Goal: Information Seeking & Learning: Learn about a topic

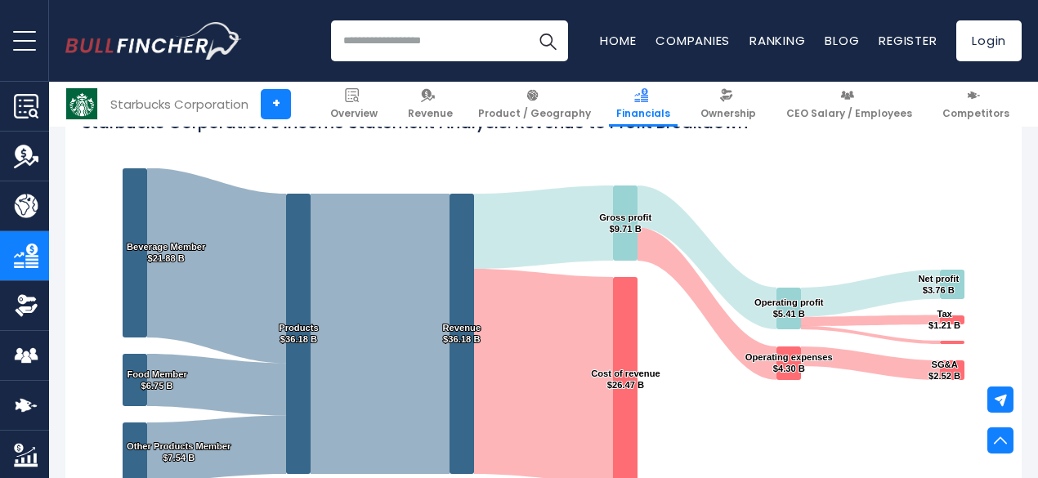
scroll to position [281, 0]
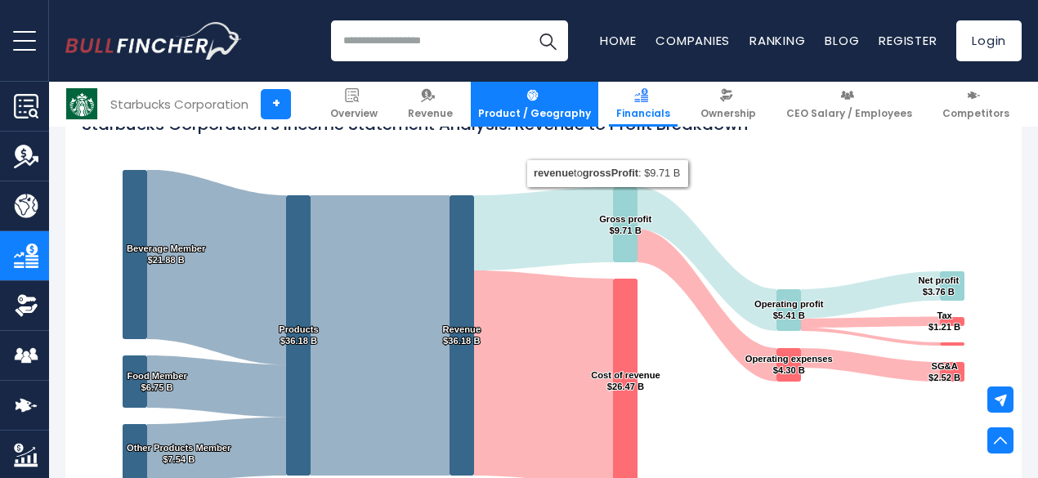
click at [533, 99] on link "Product / Geography" at bounding box center [535, 104] width 128 height 45
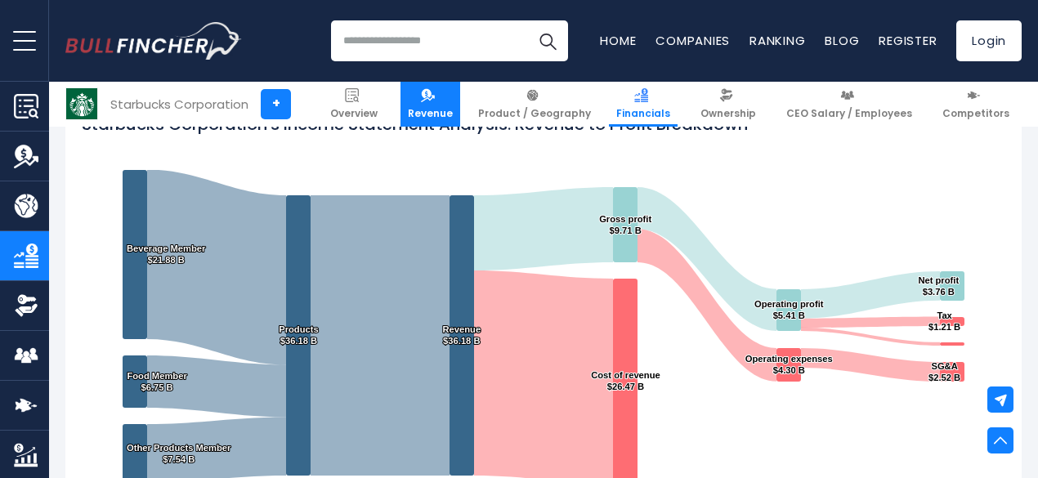
click at [445, 112] on span "Revenue" at bounding box center [430, 113] width 45 height 13
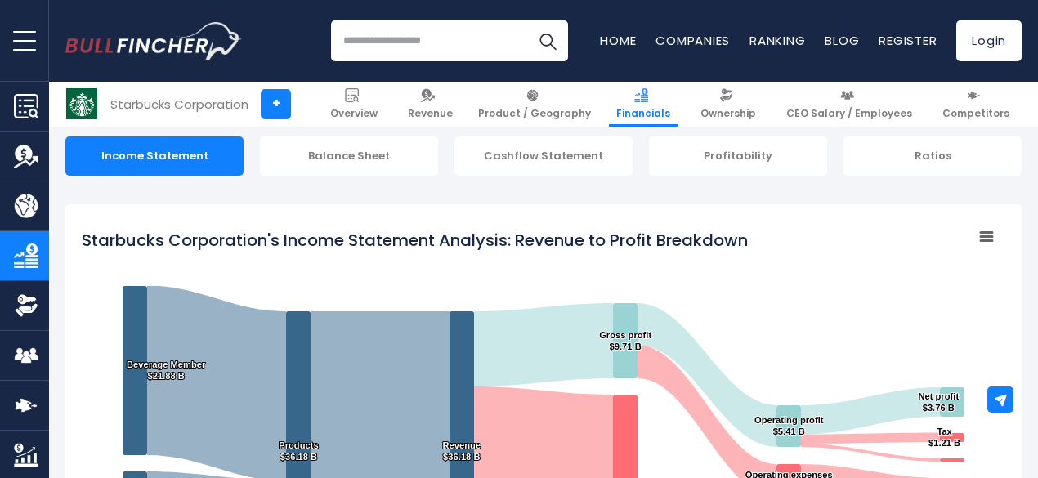
scroll to position [0, 0]
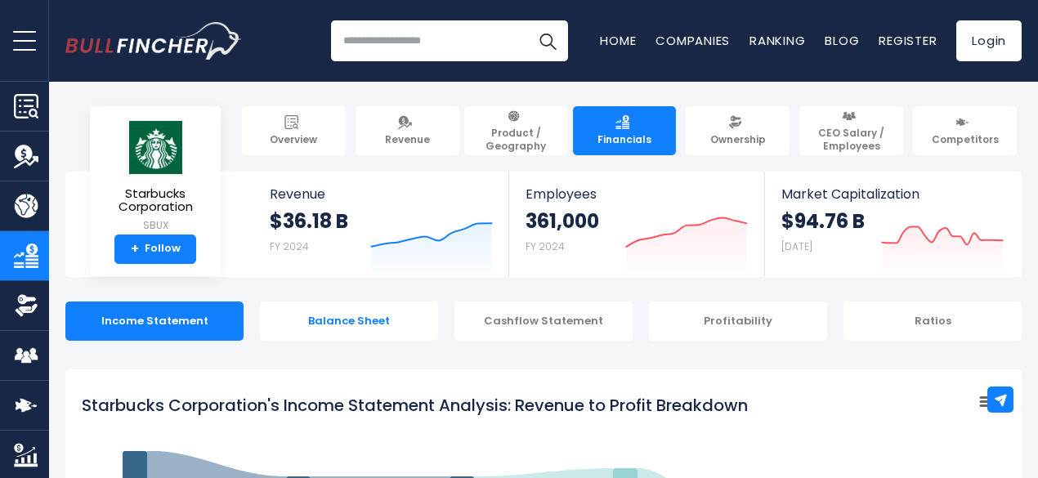
click at [350, 334] on div "Balance Sheet" at bounding box center [349, 321] width 178 height 39
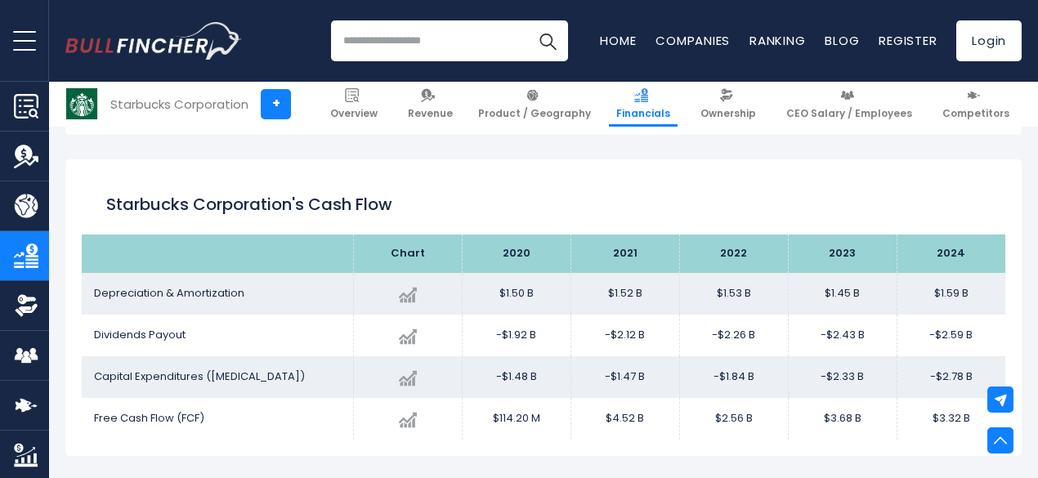
scroll to position [1925, 0]
click at [236, 322] on td "Dividends Payout" at bounding box center [217, 335] width 271 height 42
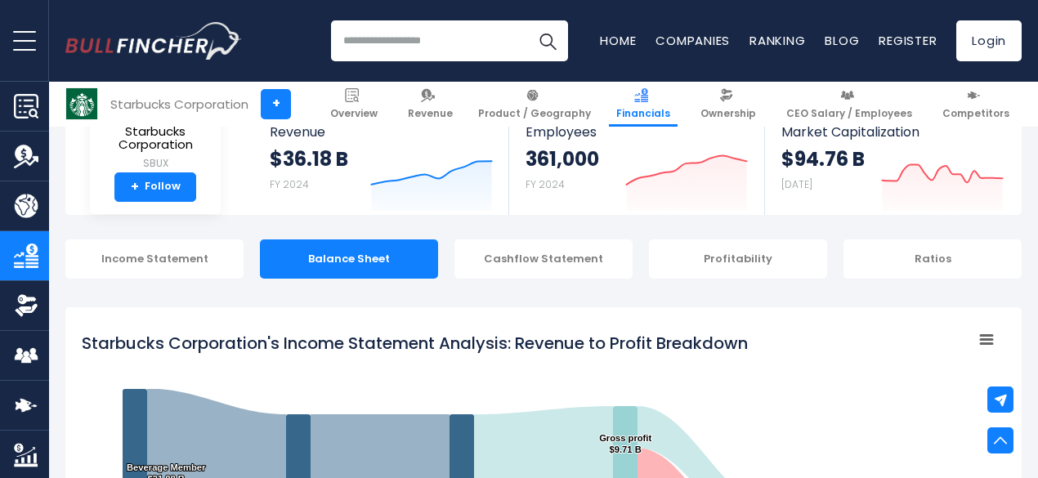
scroll to position [0, 0]
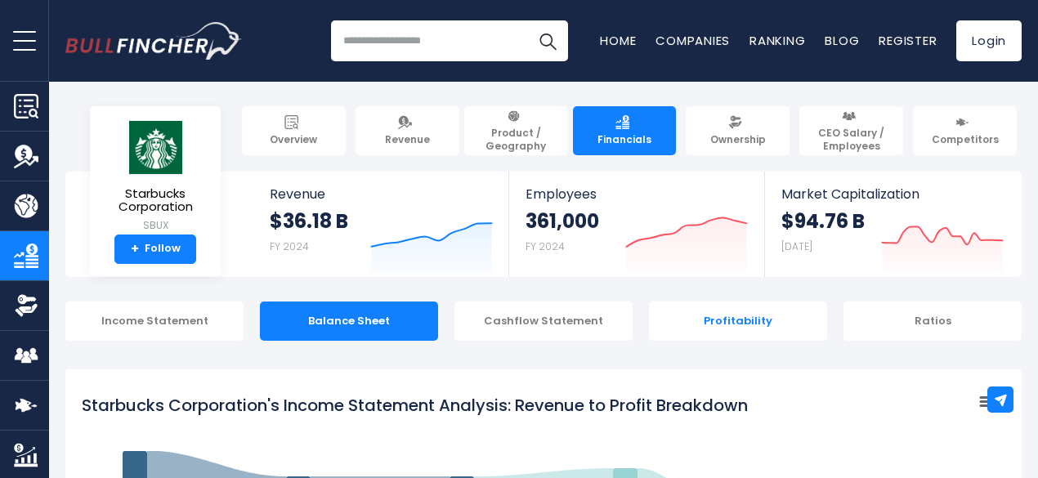
click at [708, 325] on div "Profitability" at bounding box center [738, 321] width 178 height 39
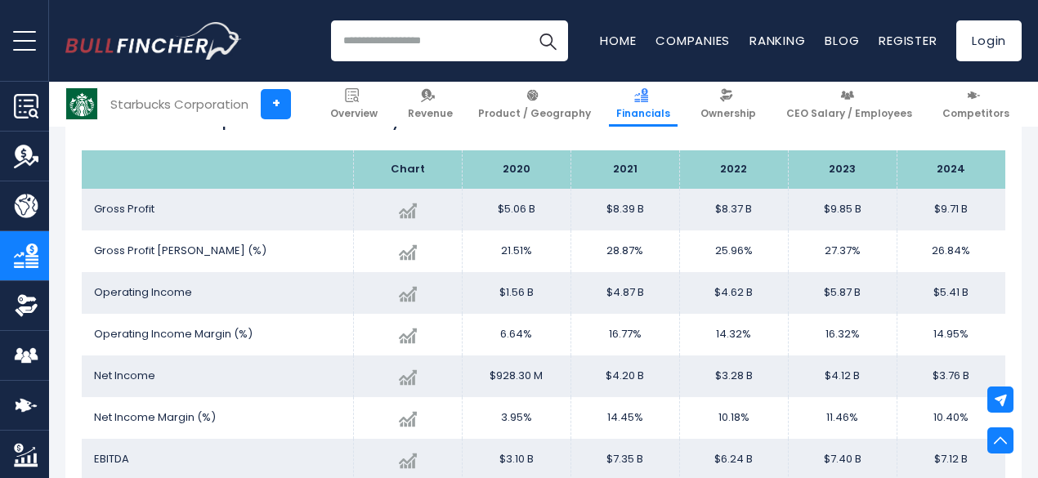
scroll to position [2351, 0]
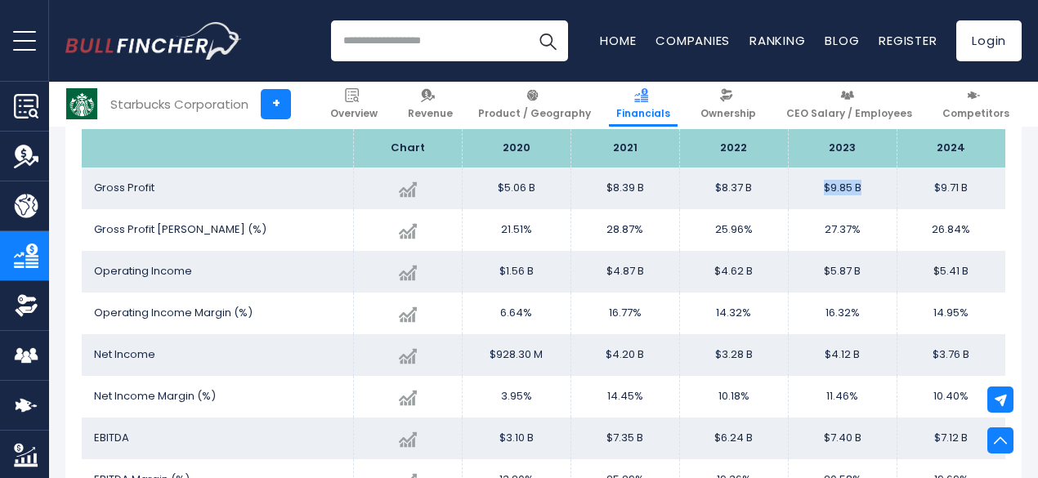
drag, startPoint x: 855, startPoint y: 189, endPoint x: 794, endPoint y: 200, distance: 62.4
click at [794, 200] on td "$9.85 B" at bounding box center [842, 189] width 109 height 42
copy td "$9.85 B"
drag, startPoint x: 853, startPoint y: 226, endPoint x: 778, endPoint y: 235, distance: 75.7
click at [788, 235] on td "27.37%" at bounding box center [842, 230] width 109 height 42
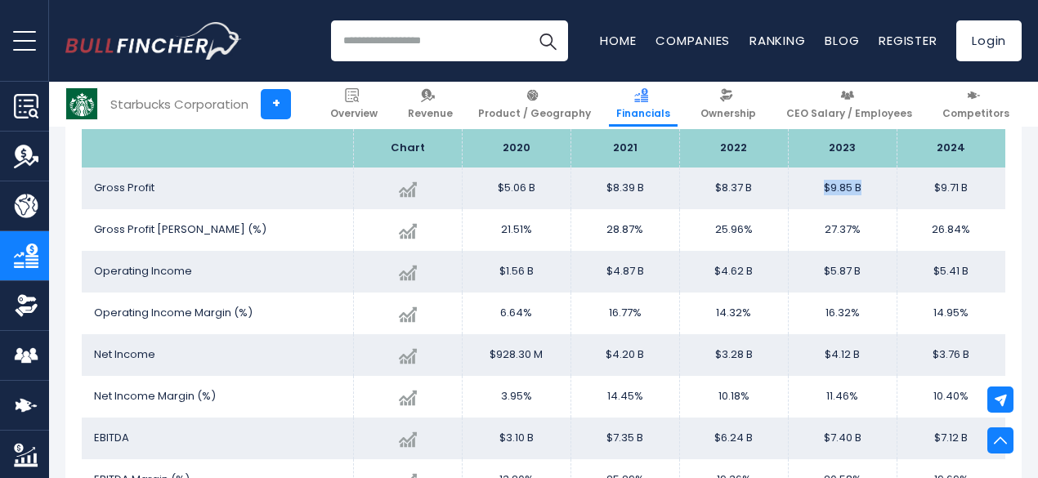
copy td "27.37%"
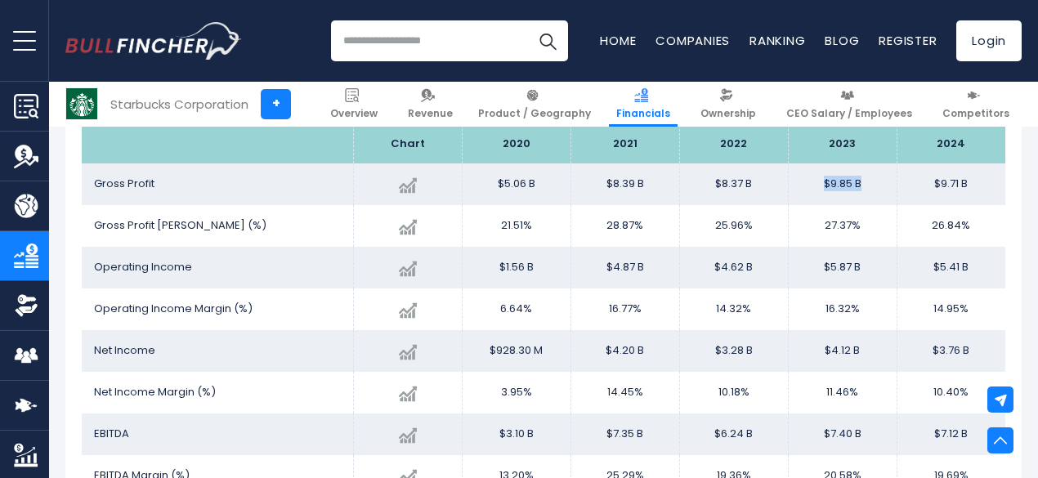
scroll to position [2356, 0]
drag, startPoint x: 862, startPoint y: 269, endPoint x: 800, endPoint y: 268, distance: 63.0
click at [800, 268] on td "$5.87 B" at bounding box center [842, 267] width 109 height 42
copy td "$5.87 B"
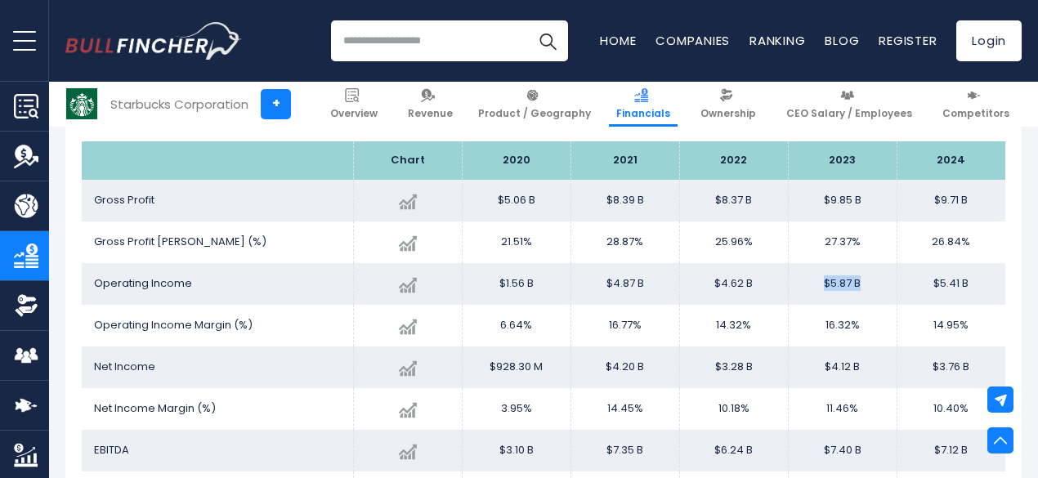
scroll to position [2338, 0]
drag, startPoint x: 918, startPoint y: 197, endPoint x: 975, endPoint y: 205, distance: 57.8
click at [975, 205] on td "$9.71 B" at bounding box center [951, 202] width 109 height 42
copy td "$9.71 B"
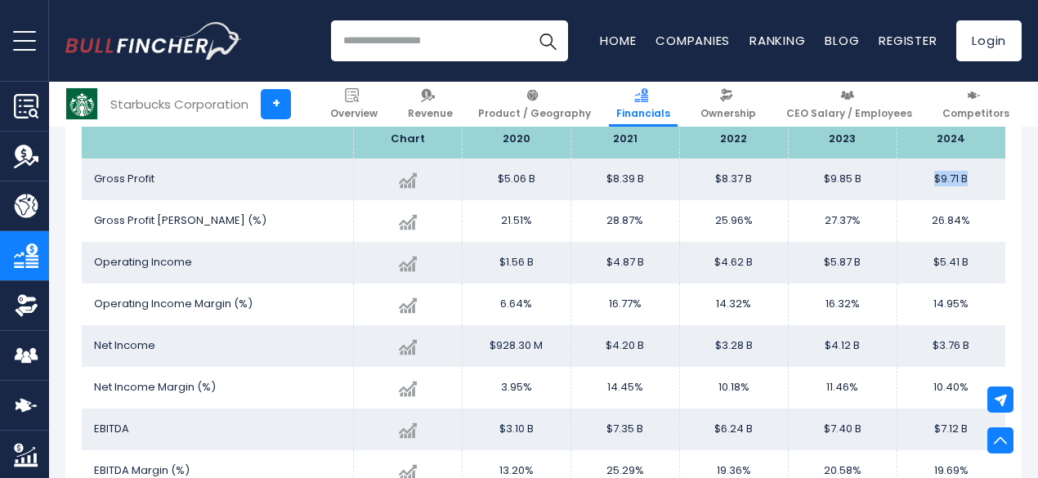
scroll to position [2347, 0]
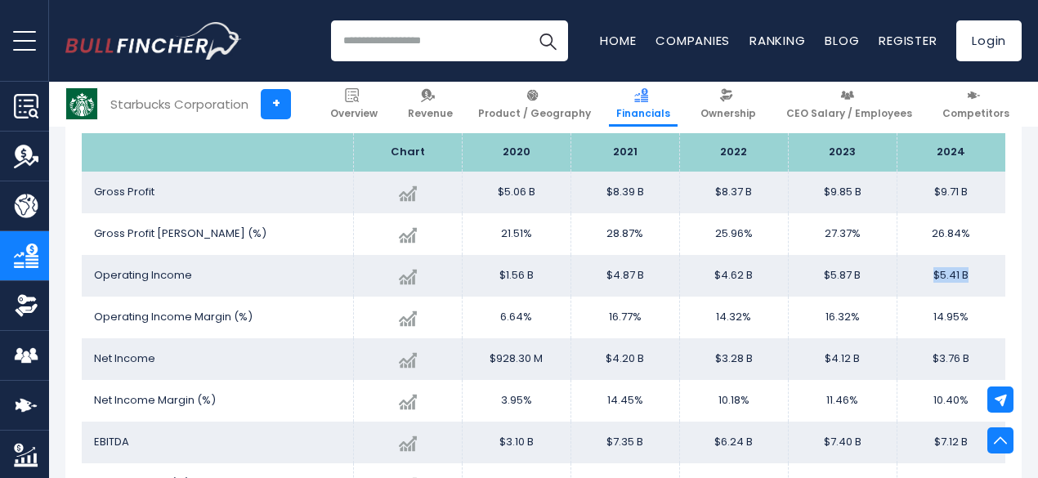
drag, startPoint x: 914, startPoint y: 275, endPoint x: 974, endPoint y: 289, distance: 62.1
click at [974, 289] on td "$5.41 B" at bounding box center [951, 276] width 109 height 42
copy td "$5.41 B"
drag, startPoint x: 918, startPoint y: 230, endPoint x: 973, endPoint y: 243, distance: 56.3
click at [973, 243] on td "26.84%" at bounding box center [951, 234] width 109 height 42
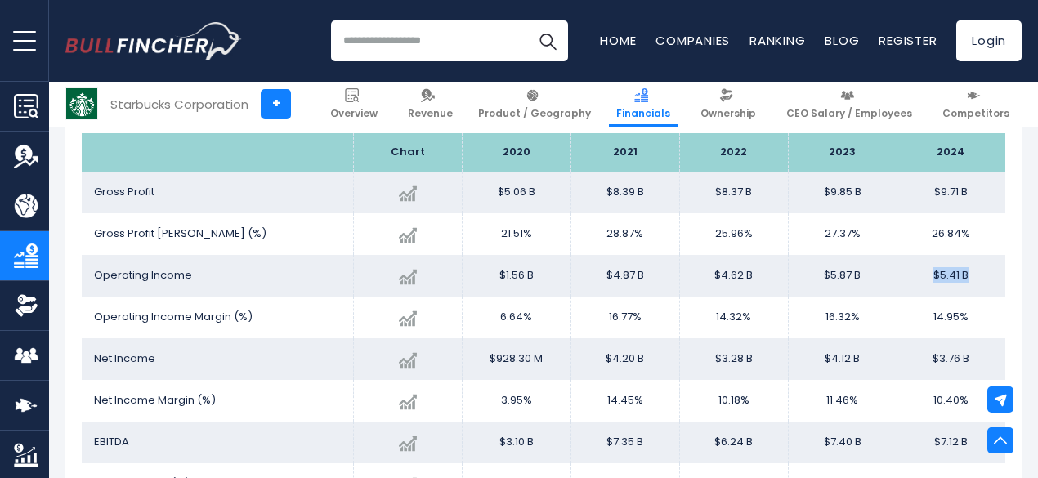
copy td "26.84%"
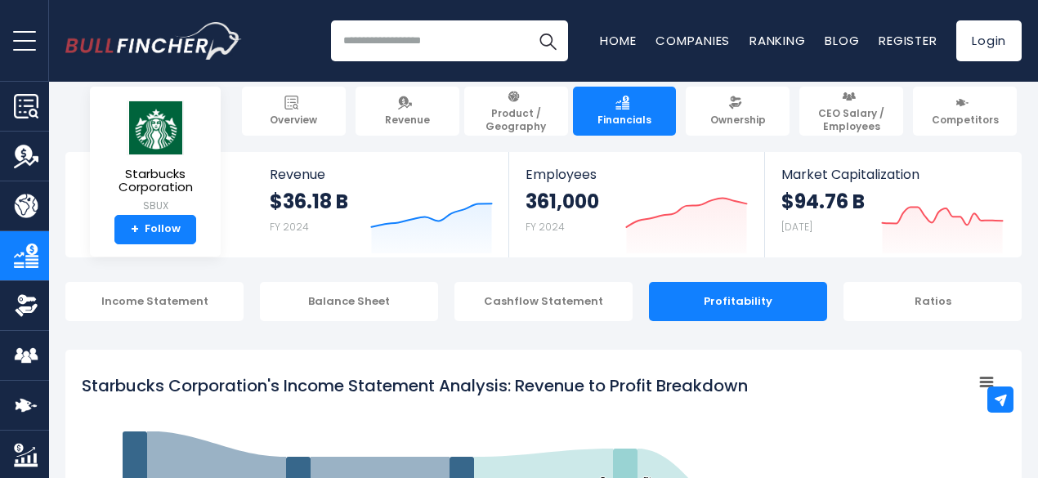
scroll to position [0, 0]
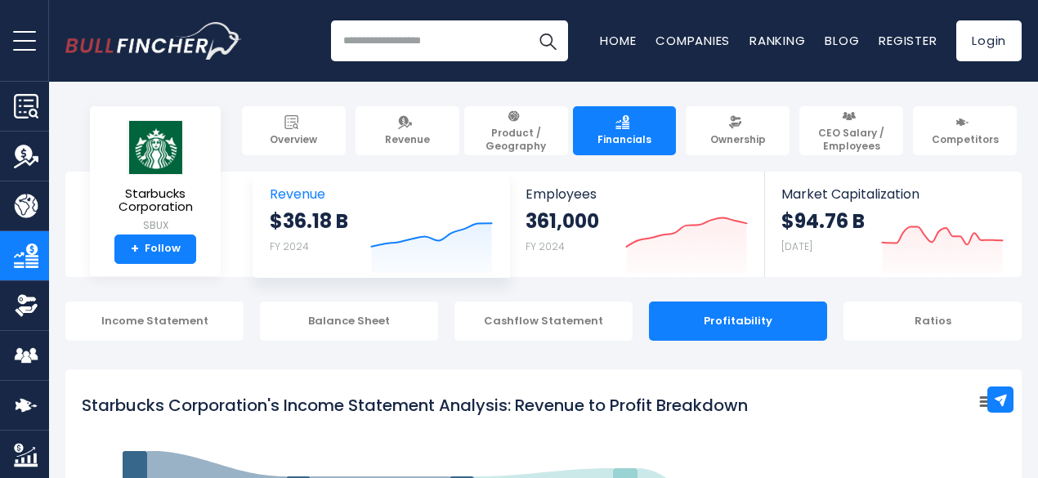
click at [338, 252] on div "$36.18 B FY 2024 Created with Highcharts 12.1.2" at bounding box center [381, 242] width 223 height 69
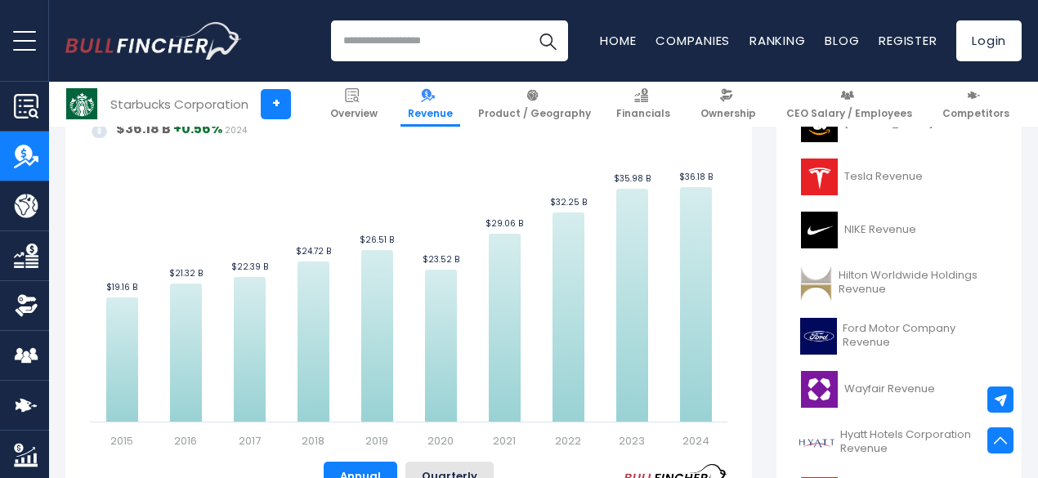
scroll to position [433, 0]
click at [544, 152] on rect "Starbucks Corporation's Revenue Trend" at bounding box center [409, 266] width 638 height 368
click at [624, 166] on rect "Starbucks Corporation's Revenue Trend" at bounding box center [409, 266] width 638 height 368
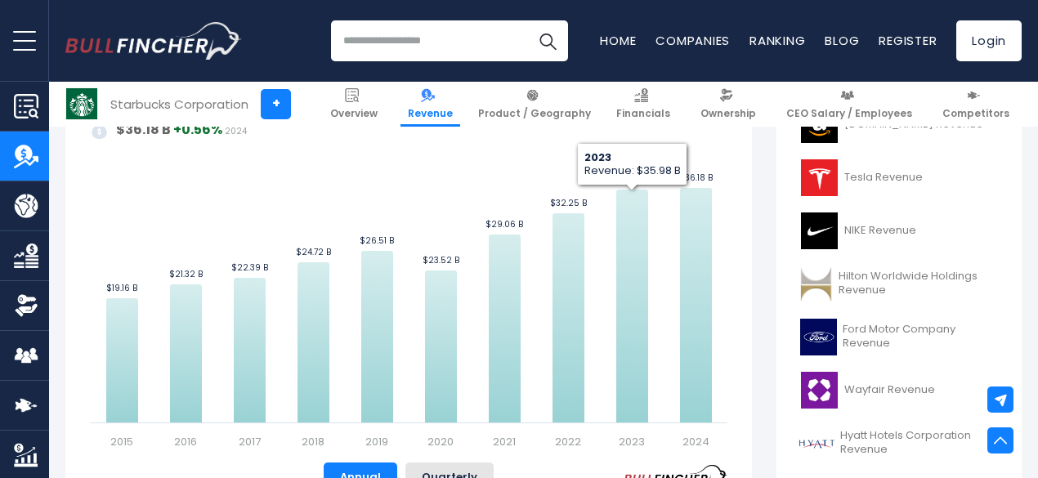
drag, startPoint x: 624, startPoint y: 172, endPoint x: 664, endPoint y: 179, distance: 40.7
click at [664, 179] on rect "Starbucks Corporation's Revenue Trend" at bounding box center [409, 266] width 638 height 368
click at [642, 168] on rect "Starbucks Corporation's Revenue Trend" at bounding box center [409, 266] width 638 height 368
click at [574, 153] on rect "Starbucks Corporation's Revenue Trend" at bounding box center [409, 266] width 638 height 368
drag, startPoint x: 602, startPoint y: 168, endPoint x: 647, endPoint y: 177, distance: 46.8
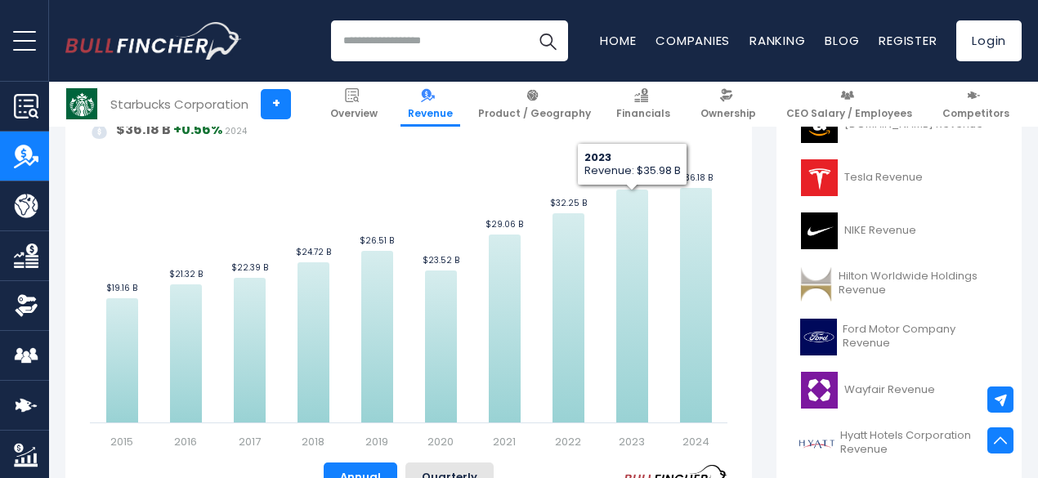
click at [647, 177] on rect "Starbucks Corporation's Revenue Trend" at bounding box center [409, 266] width 638 height 368
click at [460, 468] on button "Quarterly" at bounding box center [449, 477] width 88 height 29
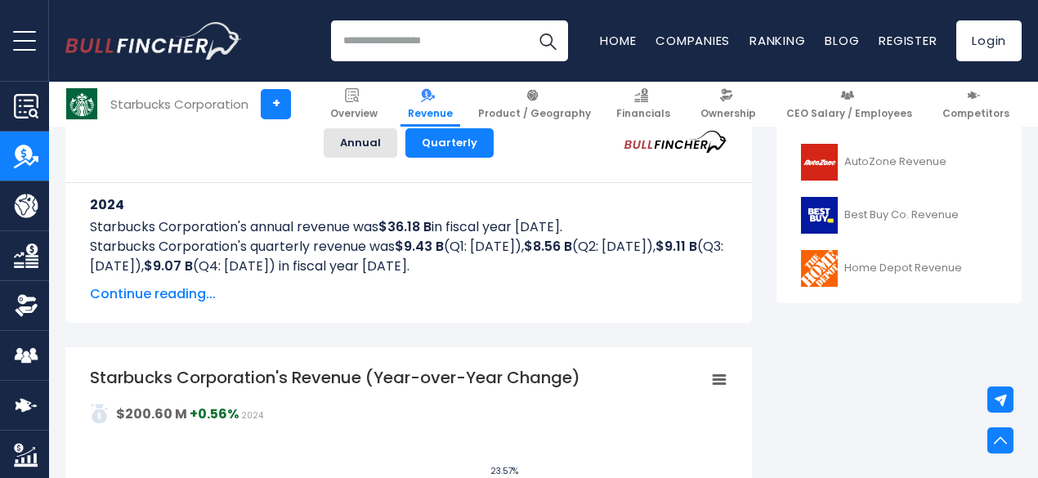
scroll to position [768, 0]
click at [169, 297] on span "Continue reading..." at bounding box center [409, 294] width 638 height 20
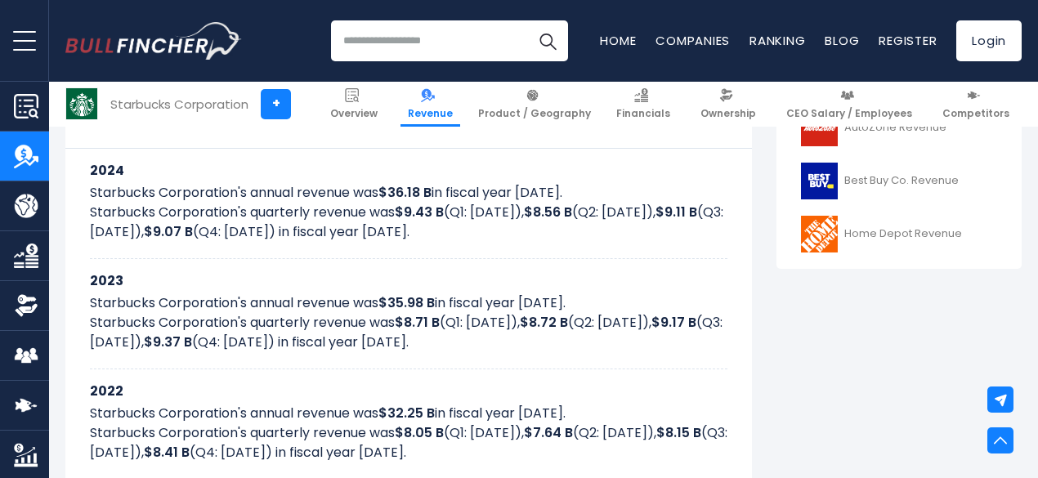
scroll to position [803, 0]
drag, startPoint x: 391, startPoint y: 320, endPoint x: 431, endPoint y: 325, distance: 40.4
click at [431, 325] on p "Starbucks Corporation's quarterly revenue was $8.71 B (Q1: Jan 2023), $8.72 B (…" at bounding box center [409, 331] width 638 height 39
copy b "$8.71 B"
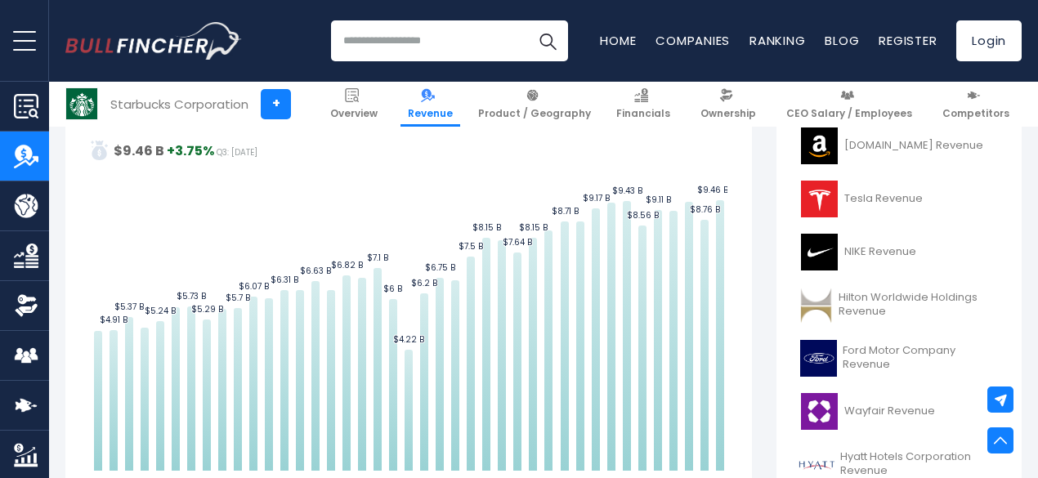
scroll to position [411, 0]
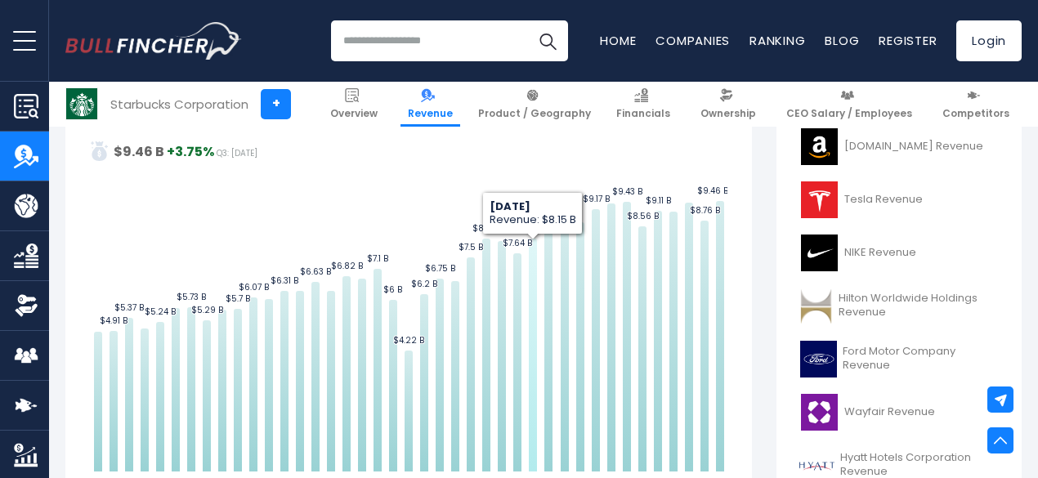
click at [529, 264] on icon "Starbucks Corporation's Revenue Trend Quarterly" at bounding box center [533, 355] width 8 height 233
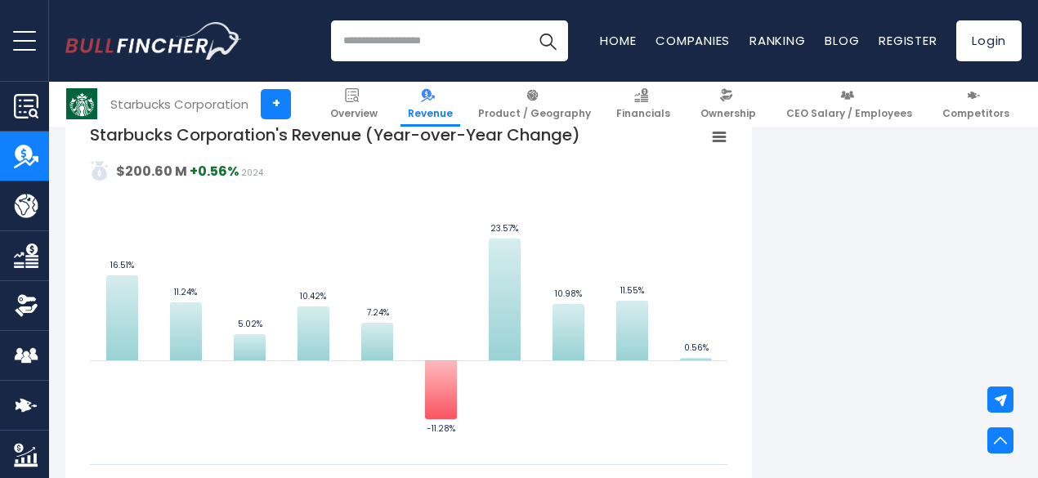
scroll to position [1963, 0]
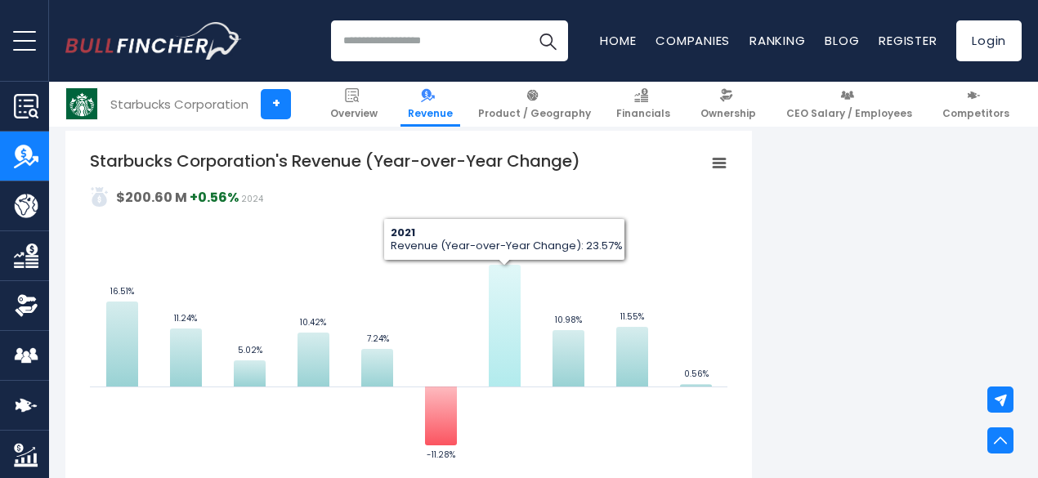
drag, startPoint x: 496, startPoint y: 356, endPoint x: 484, endPoint y: 416, distance: 61.7
click at [484, 416] on rect "Starbucks Corporation's Revenue (Year-over-Year Change)" at bounding box center [409, 334] width 638 height 368
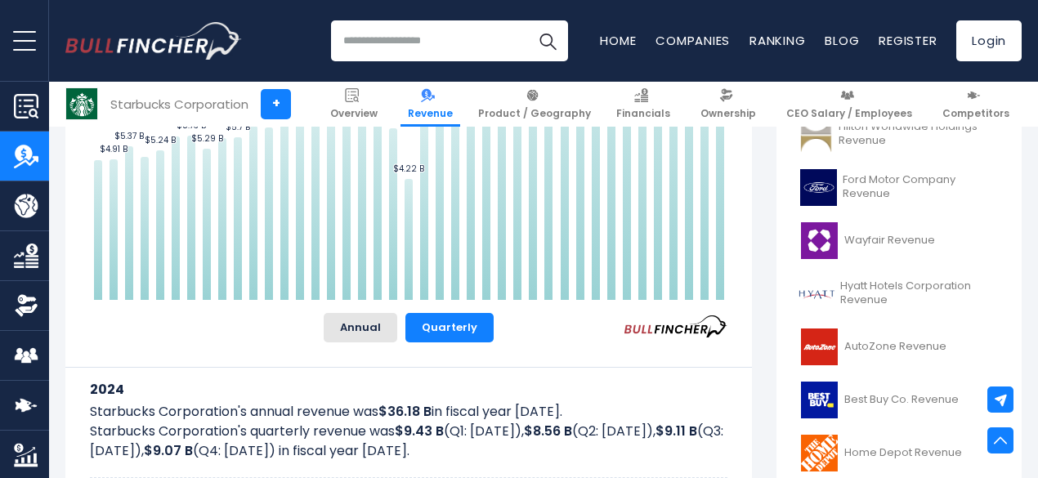
scroll to position [542, 0]
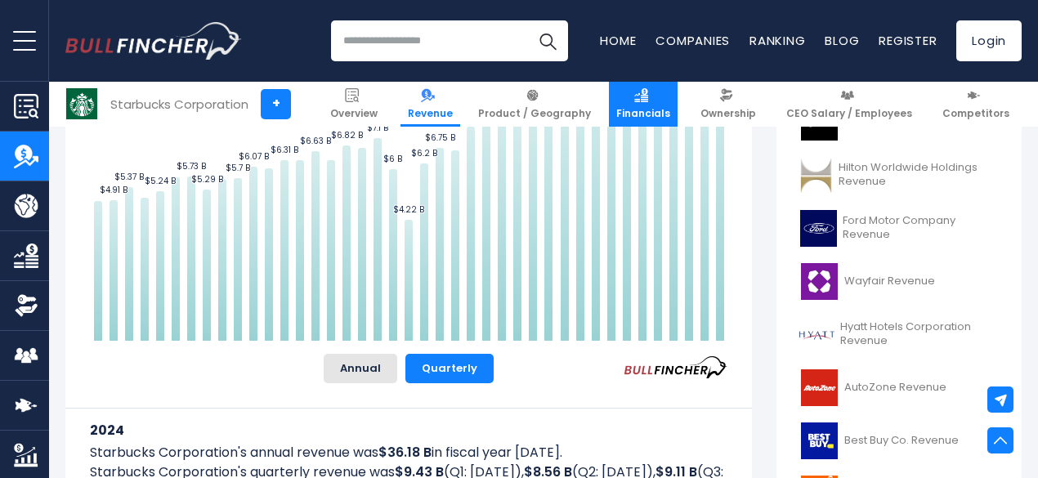
click at [660, 105] on link "Financials" at bounding box center [643, 104] width 69 height 45
click at [650, 104] on link "Financials" at bounding box center [643, 104] width 69 height 45
click at [638, 99] on link "Financials" at bounding box center [643, 104] width 69 height 45
click at [656, 102] on link "Financials" at bounding box center [643, 104] width 69 height 45
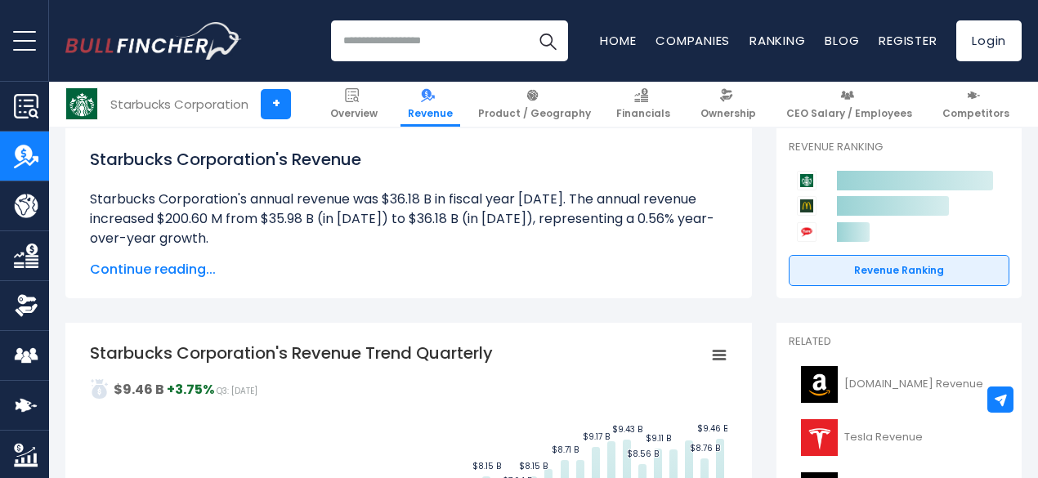
scroll to position [0, 0]
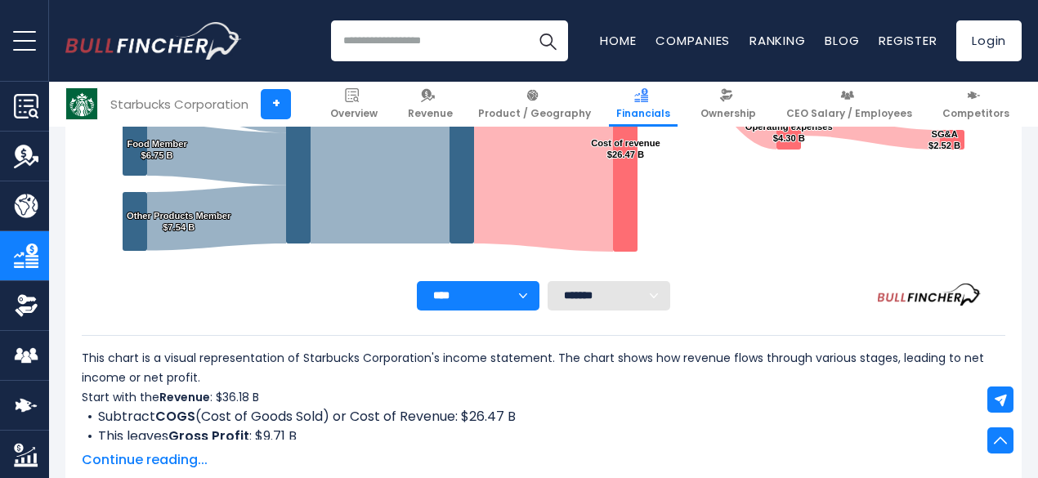
scroll to position [513, 0]
click at [487, 296] on select "**** **** **** **** **** ****" at bounding box center [478, 296] width 123 height 29
click at [616, 301] on select "******* ** ** ** **" at bounding box center [609, 296] width 123 height 29
click at [548, 282] on select "******* ** ** ** **" at bounding box center [609, 296] width 123 height 29
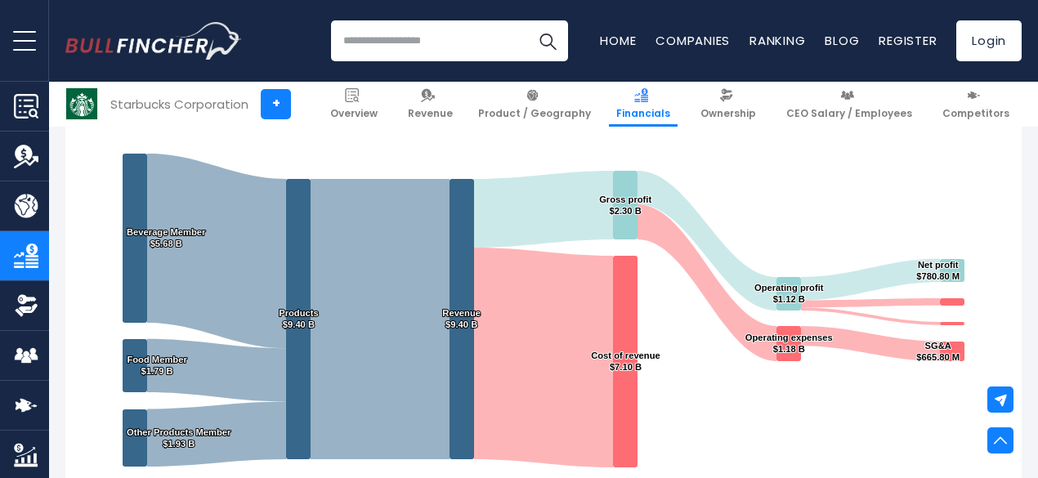
scroll to position [292, 0]
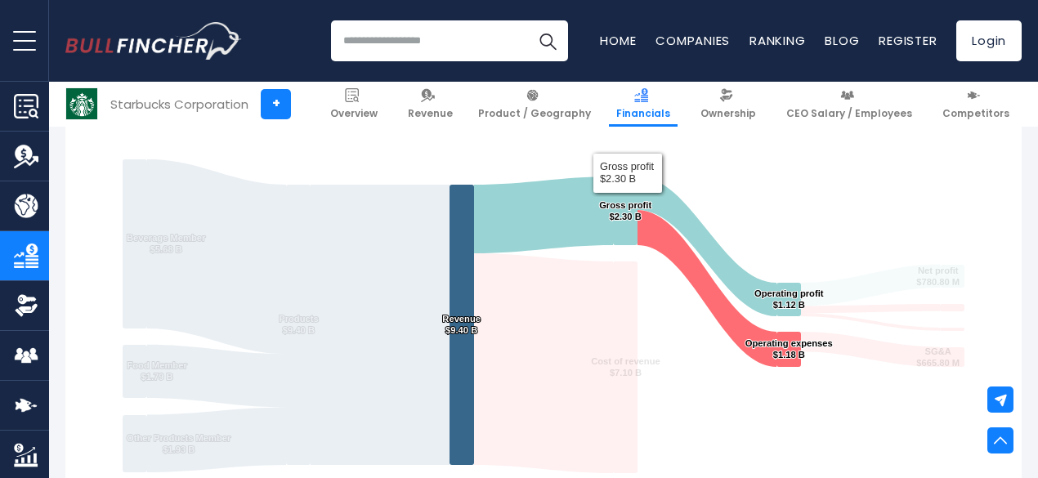
click at [616, 195] on icon "Starbucks Corporation's Income Statement Analysis: Revenue to Profit Breakdown" at bounding box center [625, 211] width 25 height 69
click at [613, 225] on icon "Starbucks Corporation's Income Statement Analysis: Revenue to Profit Breakdown" at bounding box center [625, 211] width 25 height 69
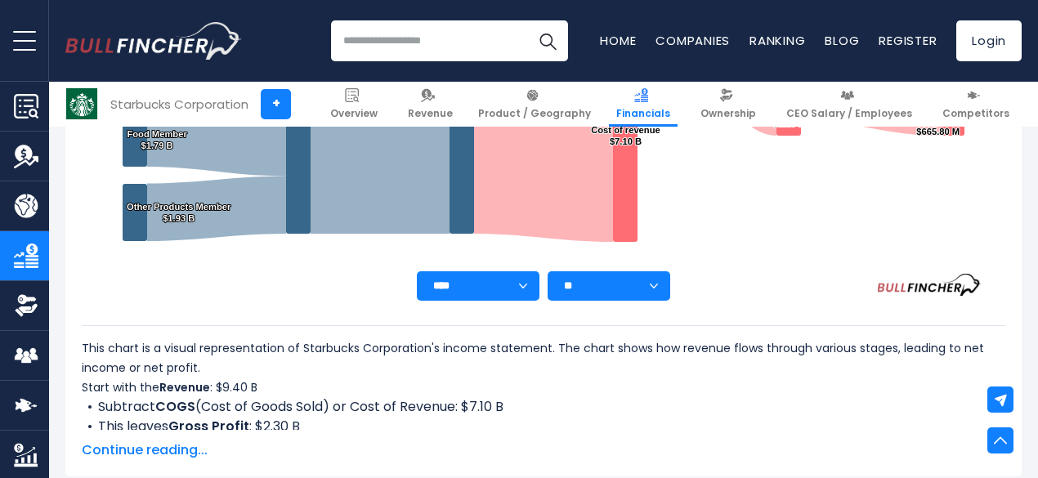
scroll to position [524, 0]
click at [639, 281] on select "******* ** ** ** **" at bounding box center [609, 285] width 123 height 29
select select "**"
click at [548, 271] on select "******* ** ** ** **" at bounding box center [609, 285] width 123 height 29
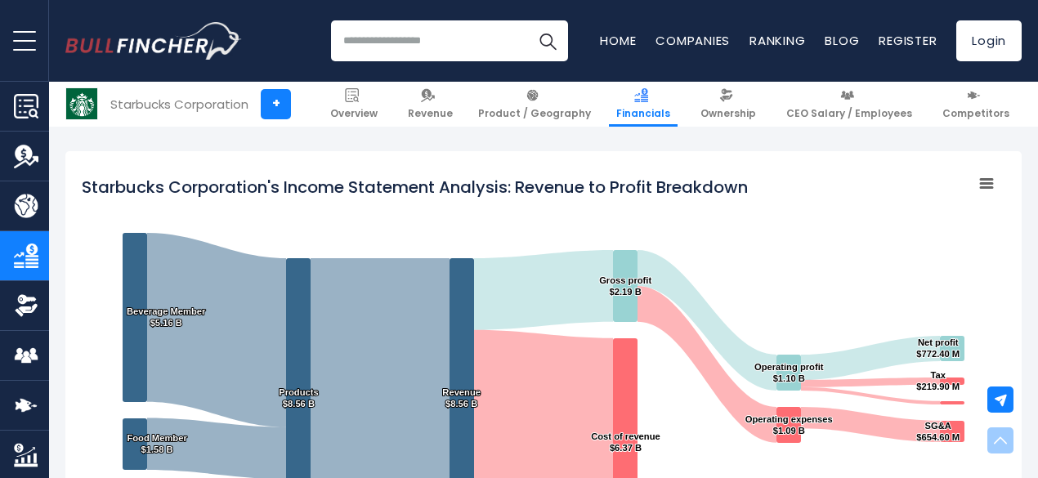
scroll to position [522, 0]
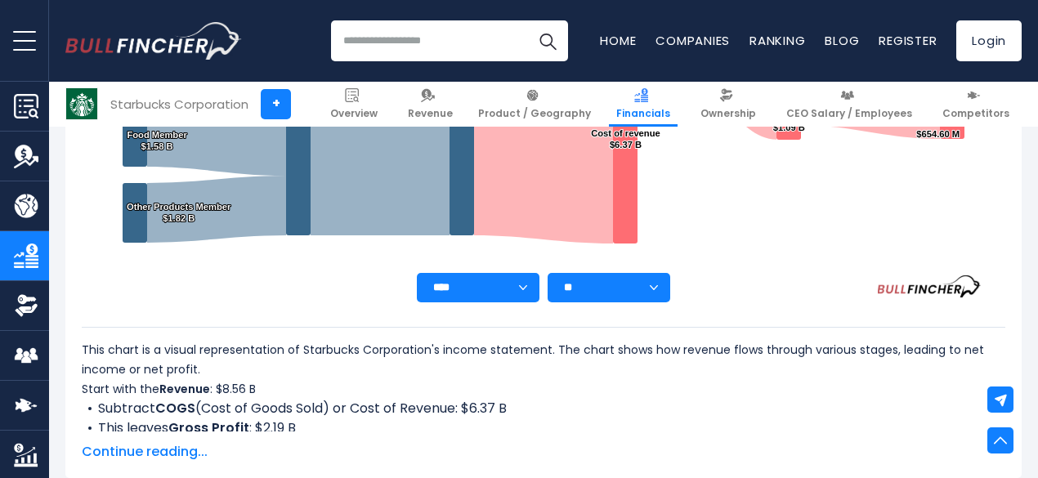
click at [493, 271] on rect "Starbucks Corporation's Income Statement Analysis: Revenue to Profit Breakdown" at bounding box center [544, 68] width 924 height 409
click at [497, 281] on select "**** **** **** **** **** ****" at bounding box center [478, 287] width 123 height 29
click at [754, 284] on div "**** **** **** **** **** **** ******* ** ** ** **" at bounding box center [544, 287] width 924 height 29
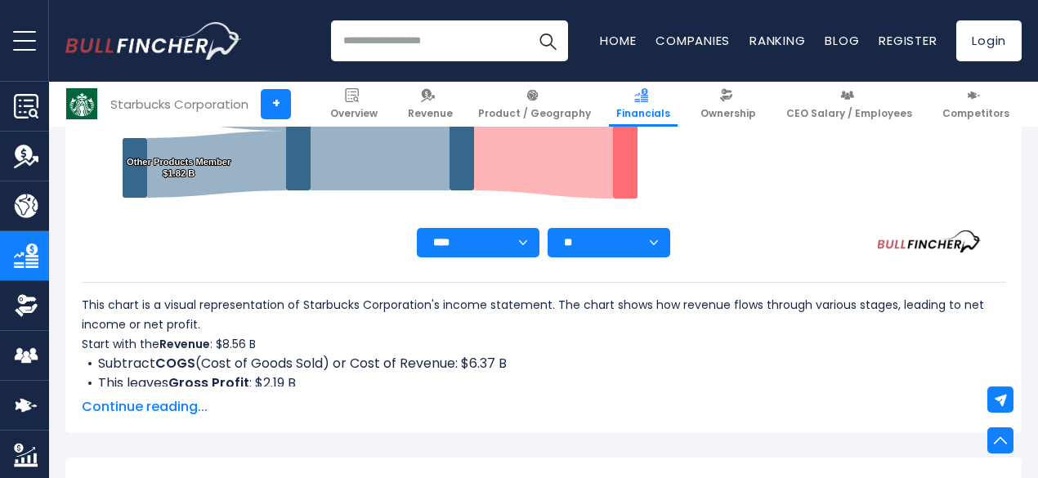
scroll to position [567, 0]
